Goal: Task Accomplishment & Management: Manage account settings

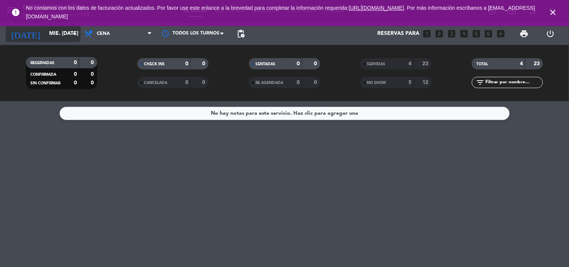
click at [61, 36] on input "mié. [DATE]" at bounding box center [80, 34] width 71 height 14
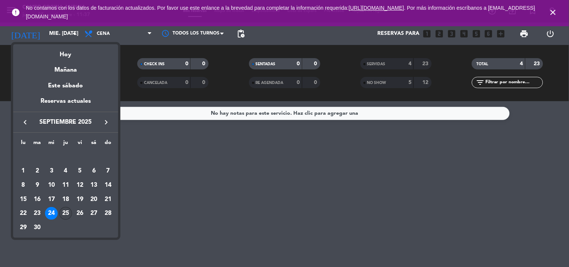
click at [65, 217] on div "25" at bounding box center [65, 213] width 13 height 13
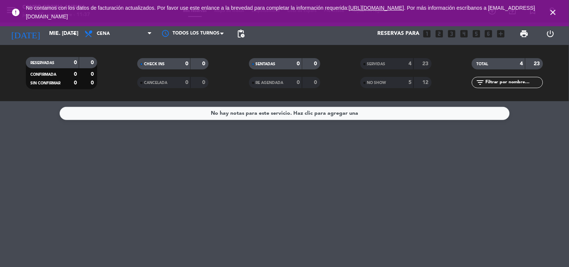
type input "[DEMOGRAPHIC_DATA] [DATE]"
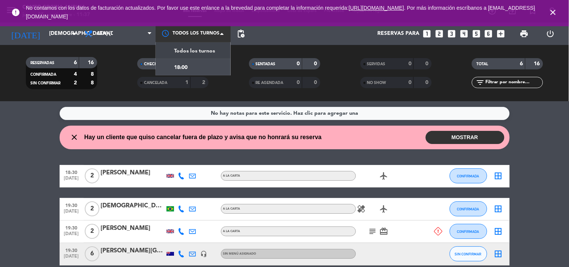
click at [222, 34] on span at bounding box center [224, 34] width 8 height 8
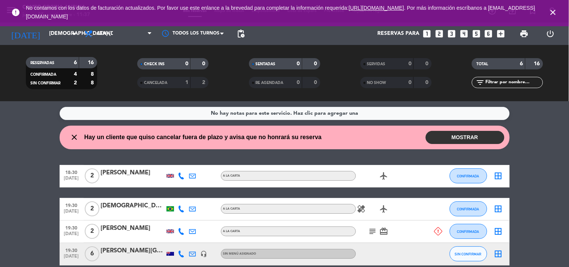
click at [234, 31] on span "pending_actions" at bounding box center [240, 33] width 15 height 15
click at [237, 31] on span "pending_actions" at bounding box center [240, 33] width 9 height 9
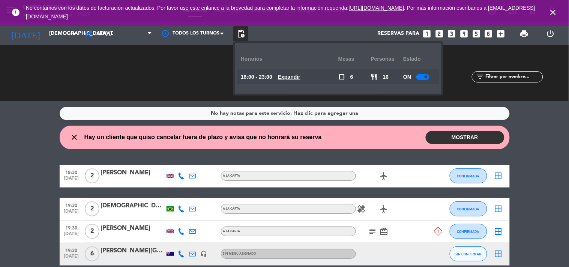
click at [363, 208] on icon "healing" at bounding box center [361, 208] width 9 height 9
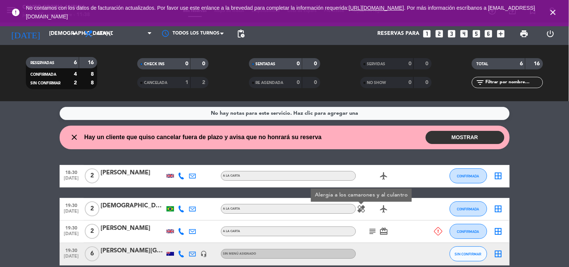
click at [378, 231] on span "card_giftcard" at bounding box center [383, 231] width 11 height 9
click at [377, 231] on icon "subject" at bounding box center [372, 231] width 9 height 9
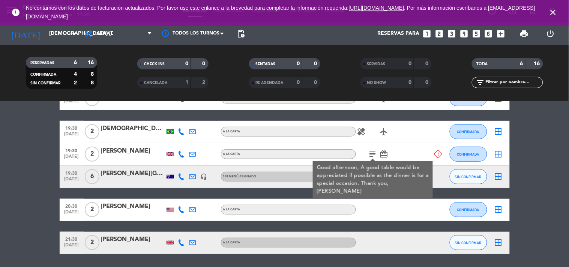
scroll to position [102, 0]
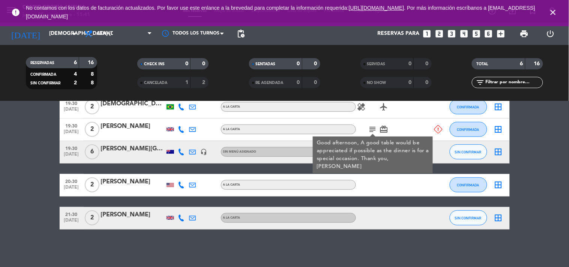
click at [440, 129] on icon at bounding box center [438, 129] width 8 height 8
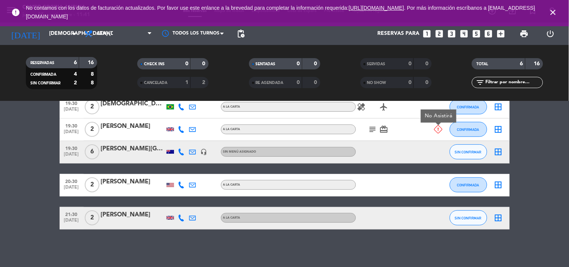
click at [440, 129] on icon at bounding box center [438, 129] width 8 height 8
